Goal: Task Accomplishment & Management: Manage account settings

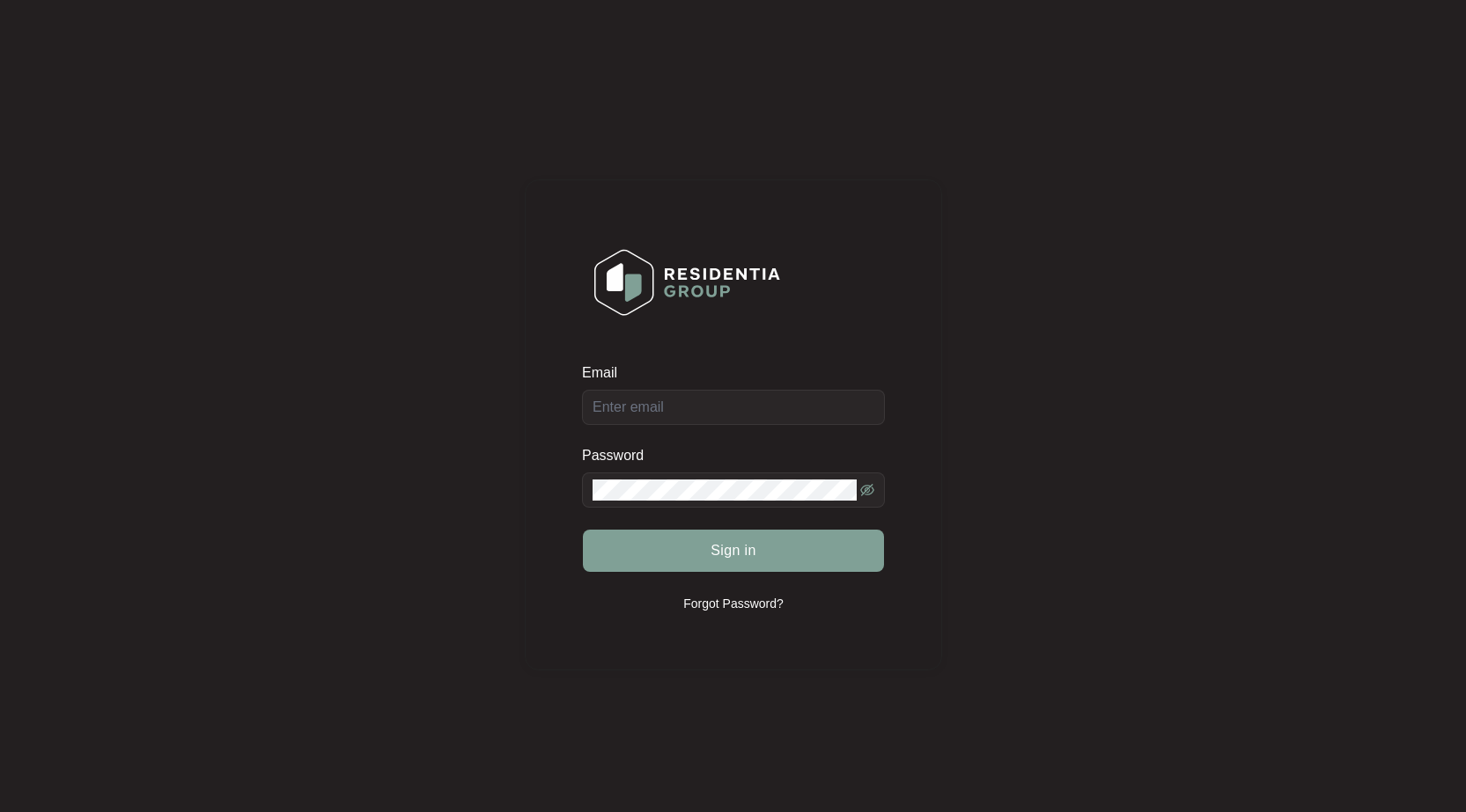
click at [627, 426] on form "Email Password Sign in" at bounding box center [734, 479] width 303 height 231
click at [634, 411] on input "Email" at bounding box center [734, 408] width 303 height 35
type input "[EMAIL_ADDRESS][DOMAIN_NAME]"
click at [583, 530] on button "Sign in" at bounding box center [734, 551] width 301 height 42
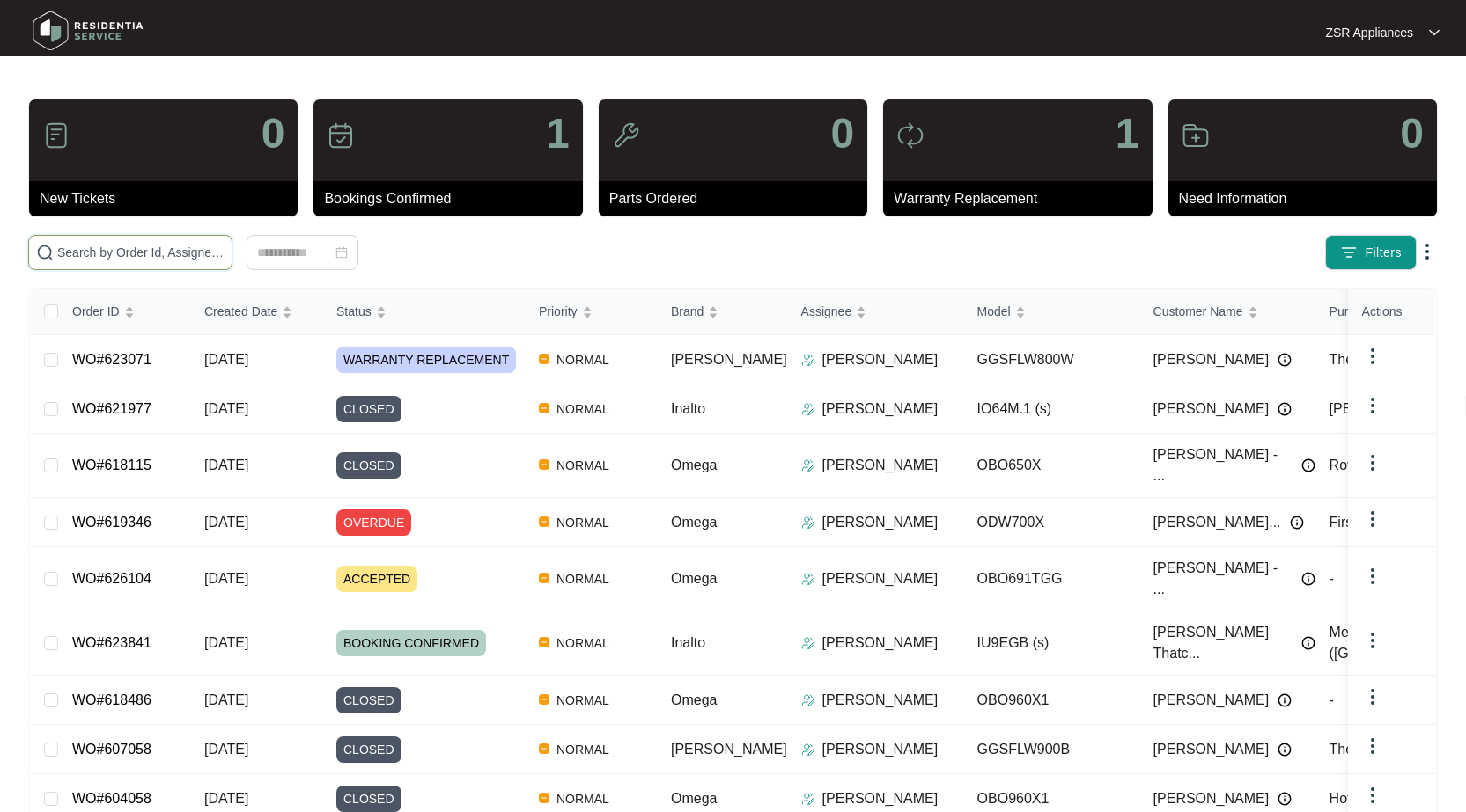
click at [136, 245] on input "text" at bounding box center [141, 253] width 167 height 19
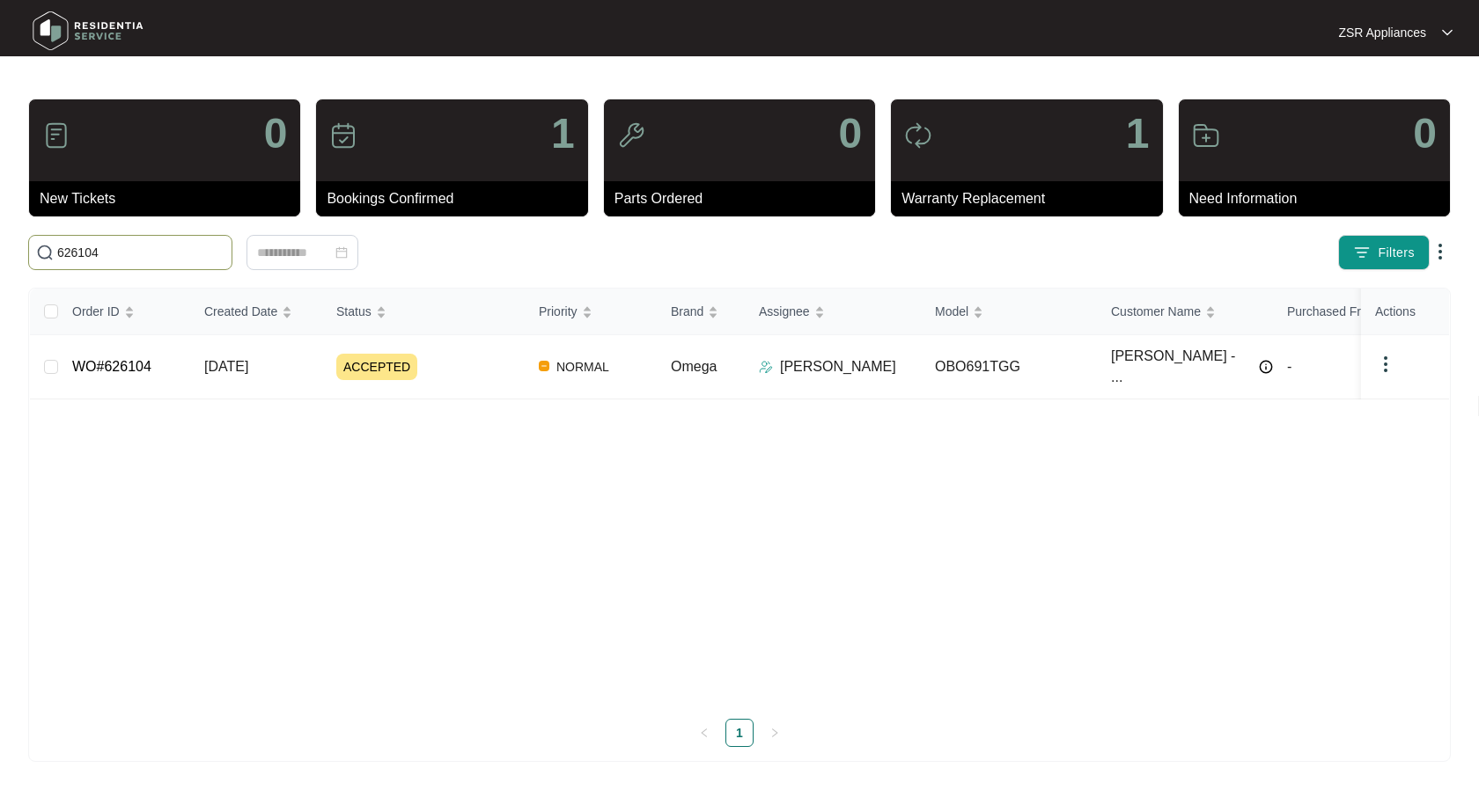
type input "626104"
click at [129, 359] on link "WO#626104" at bounding box center [112, 366] width 79 height 15
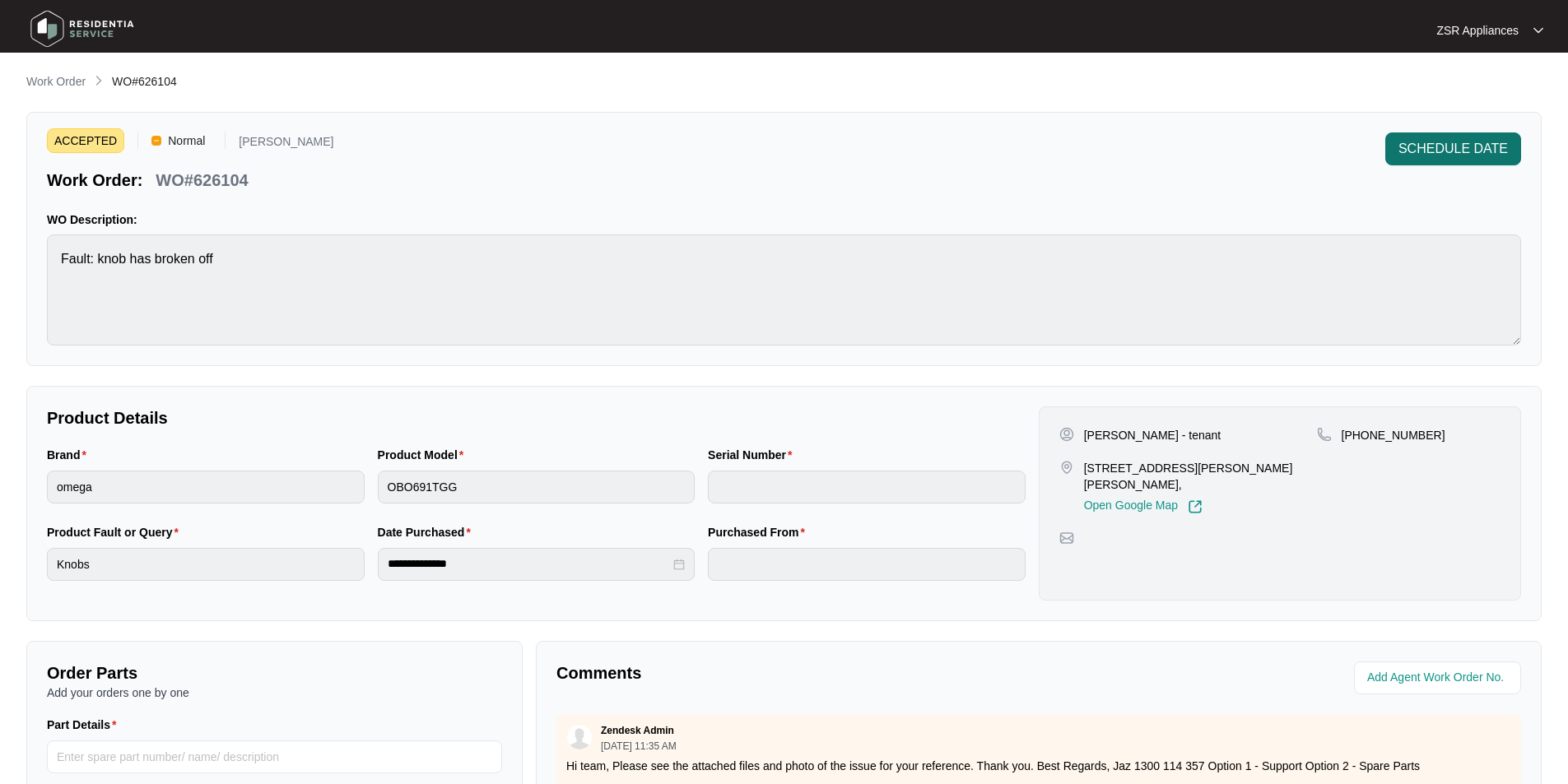
click at [1445, 143] on span "SCHEDULE DATE" at bounding box center [1453, 149] width 110 height 20
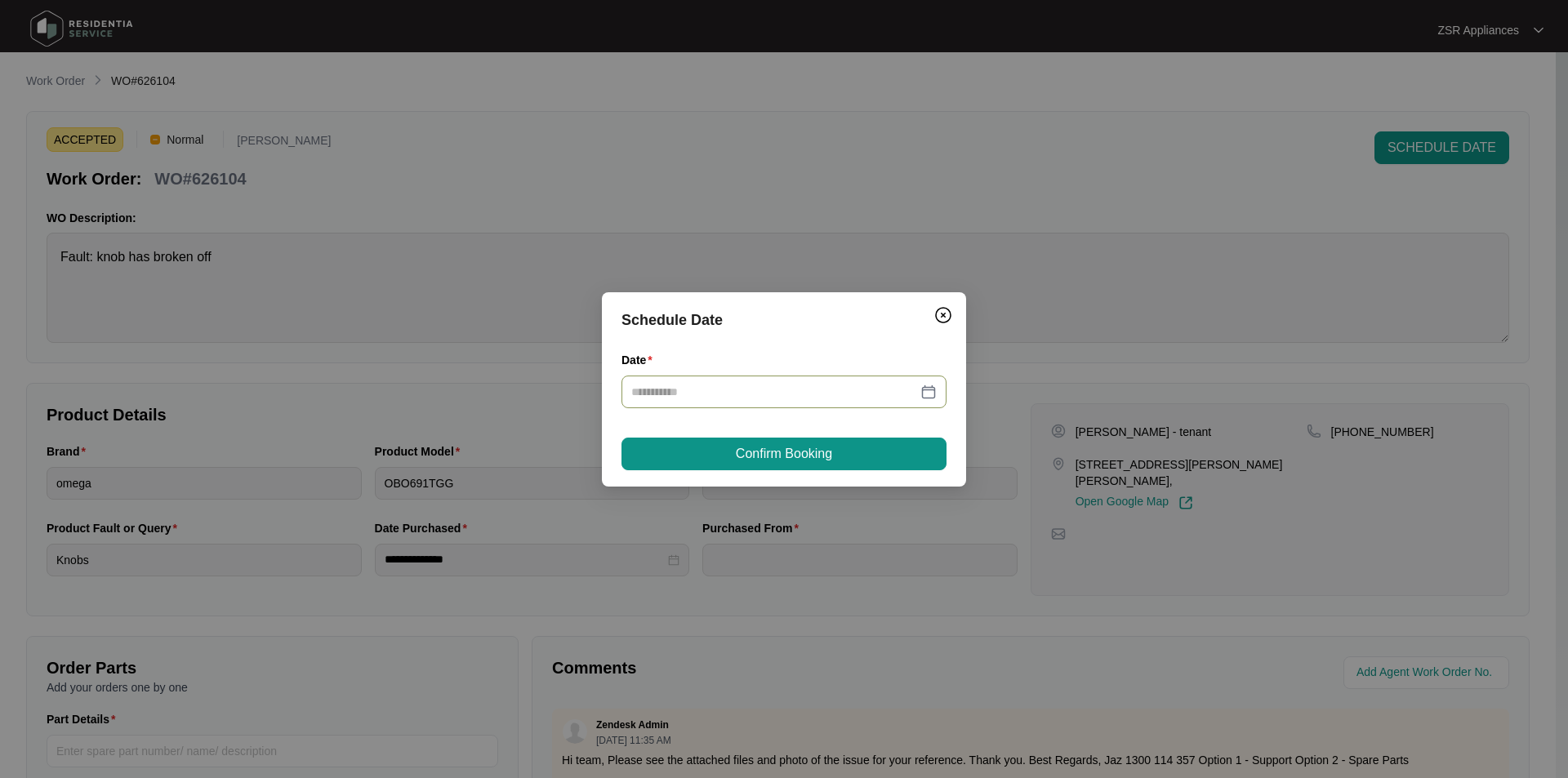
click at [929, 384] on div at bounding box center [784, 392] width 306 height 18
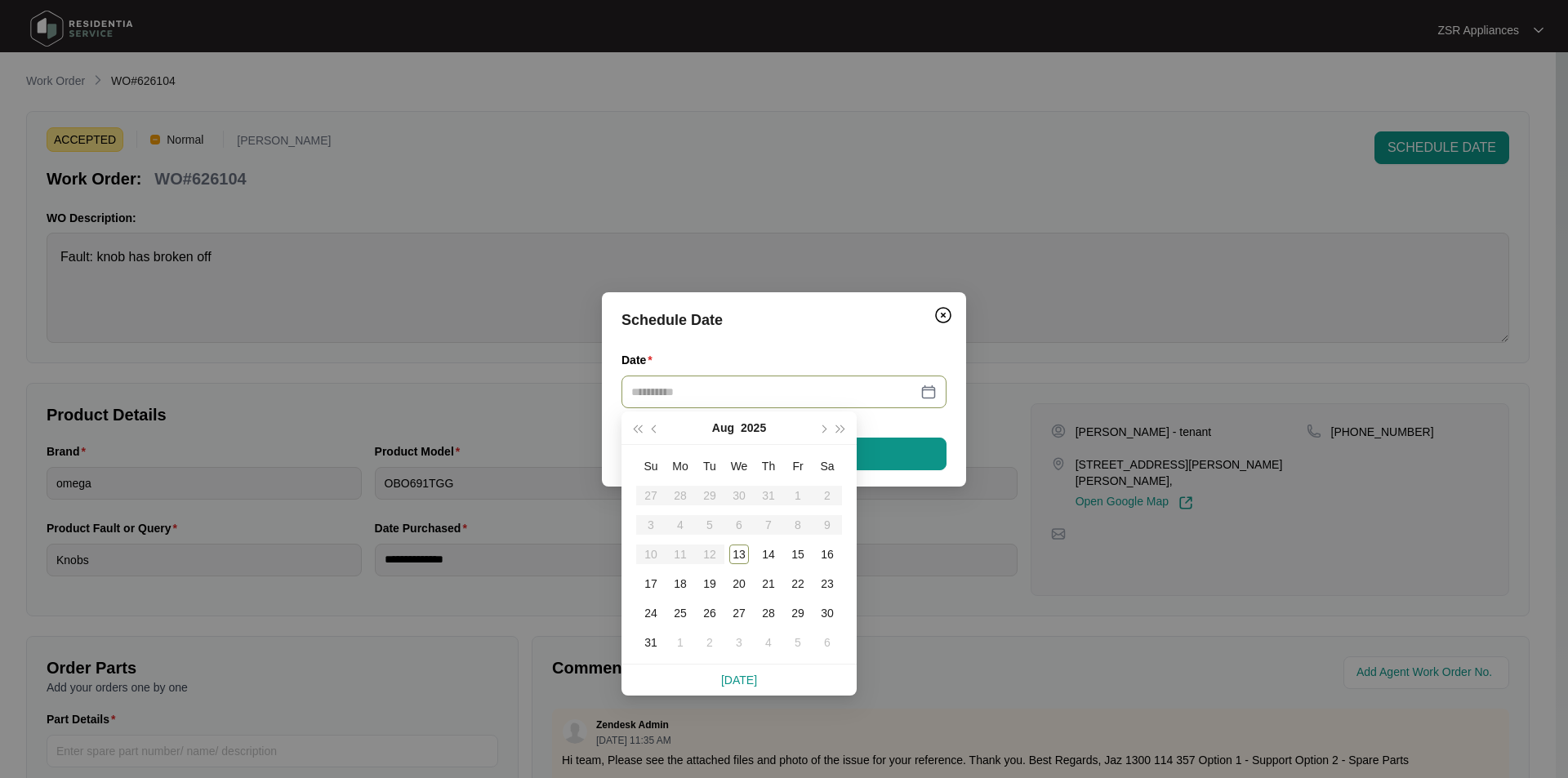
type input "**********"
click at [940, 322] on img "Close" at bounding box center [943, 315] width 20 height 20
